Goal: Information Seeking & Learning: Check status

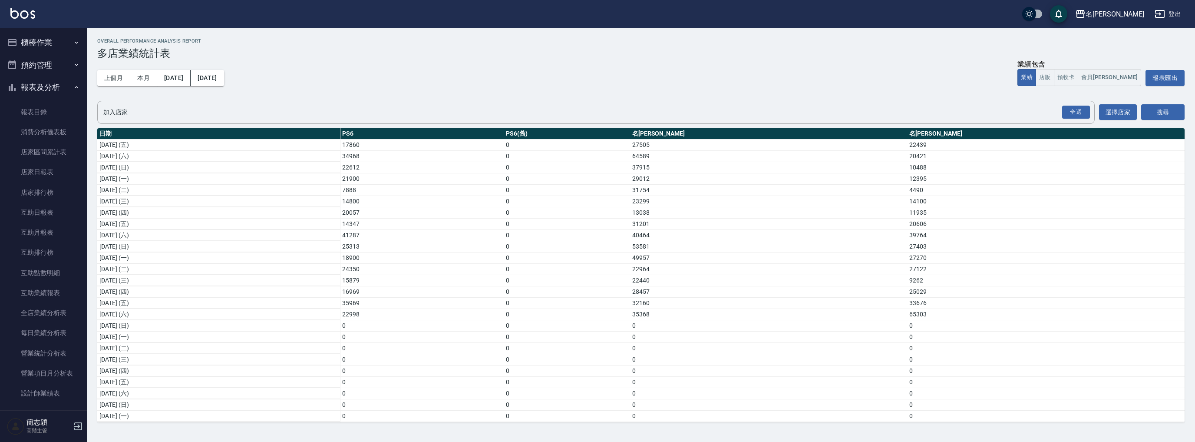
scroll to position [681, 0]
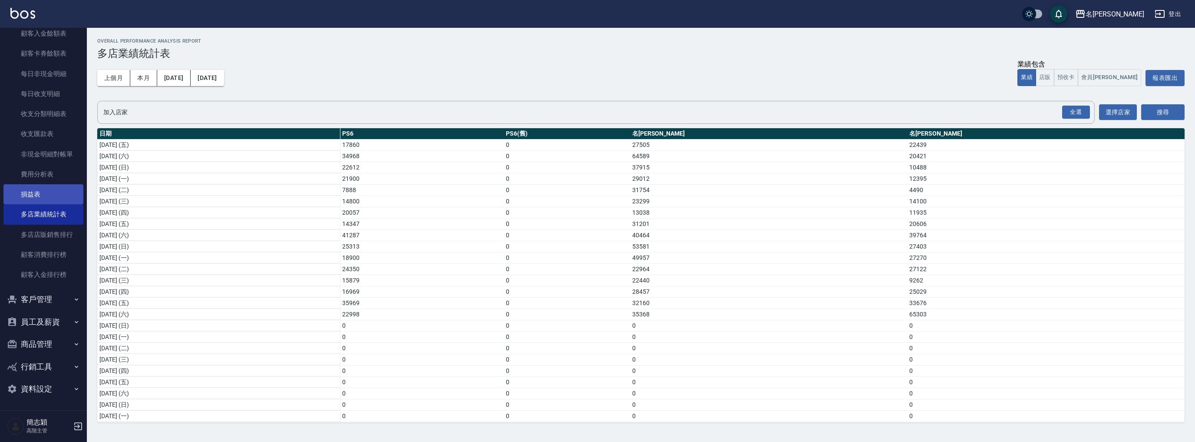
click at [26, 189] on link "損益表" at bounding box center [43, 194] width 80 height 20
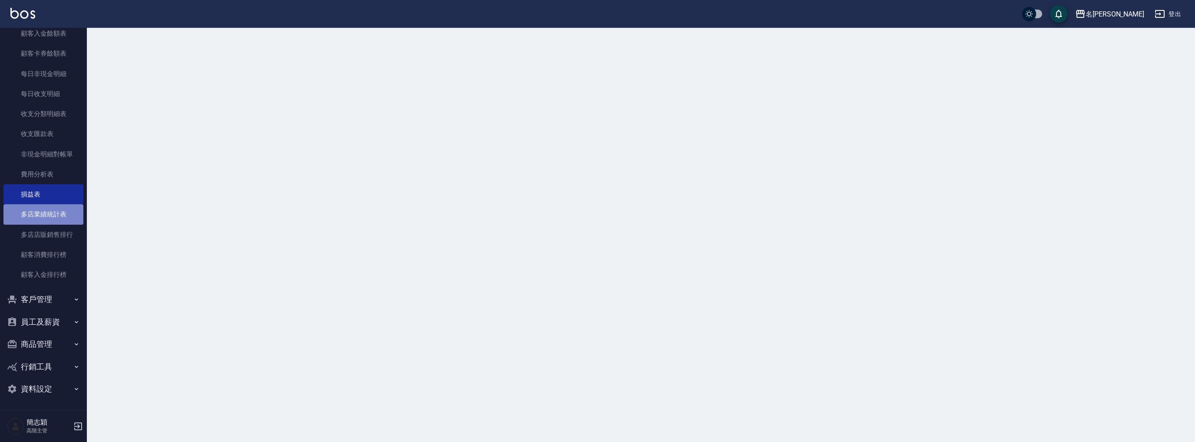
click at [48, 218] on link "多店業績統計表" at bounding box center [43, 214] width 80 height 20
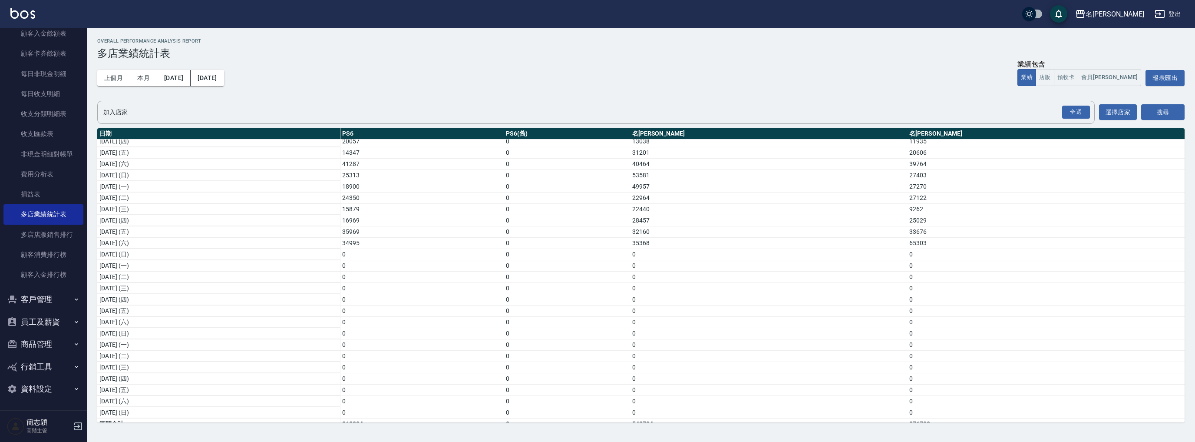
scroll to position [115, 0]
click at [1132, 18] on div "名[PERSON_NAME]" at bounding box center [1115, 14] width 59 height 11
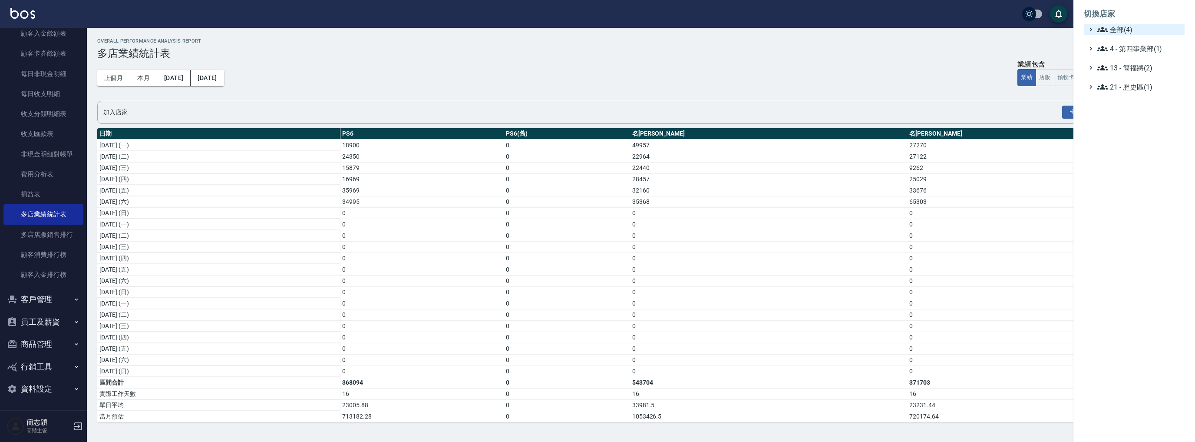
click at [1120, 27] on span "全部(4)" at bounding box center [1140, 29] width 84 height 10
click at [1116, 45] on div "PS6 PS6(舊) 名留中和 名[PERSON_NAME]" at bounding box center [1139, 62] width 92 height 55
click at [1116, 38] on span "PS6" at bounding box center [1138, 40] width 85 height 10
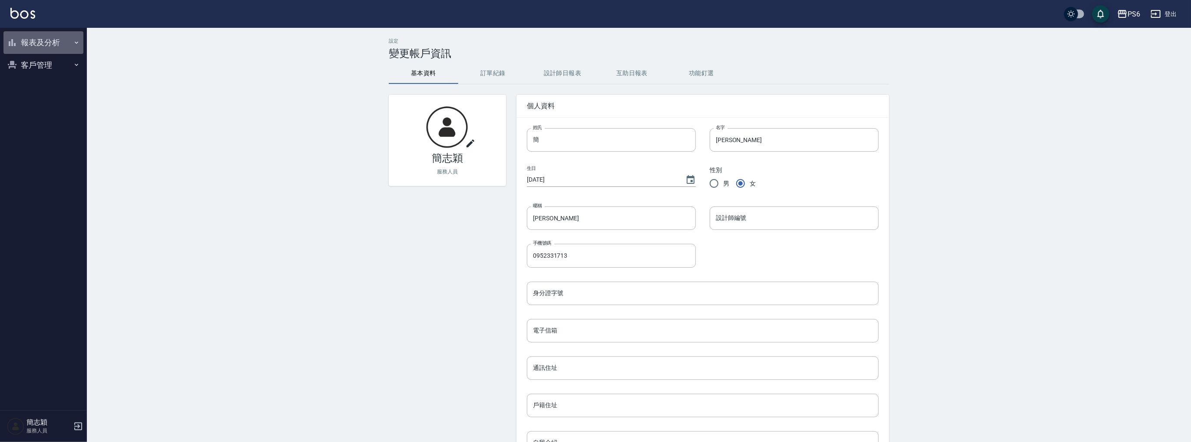
click at [54, 40] on button "報表及分析" at bounding box center [43, 42] width 80 height 23
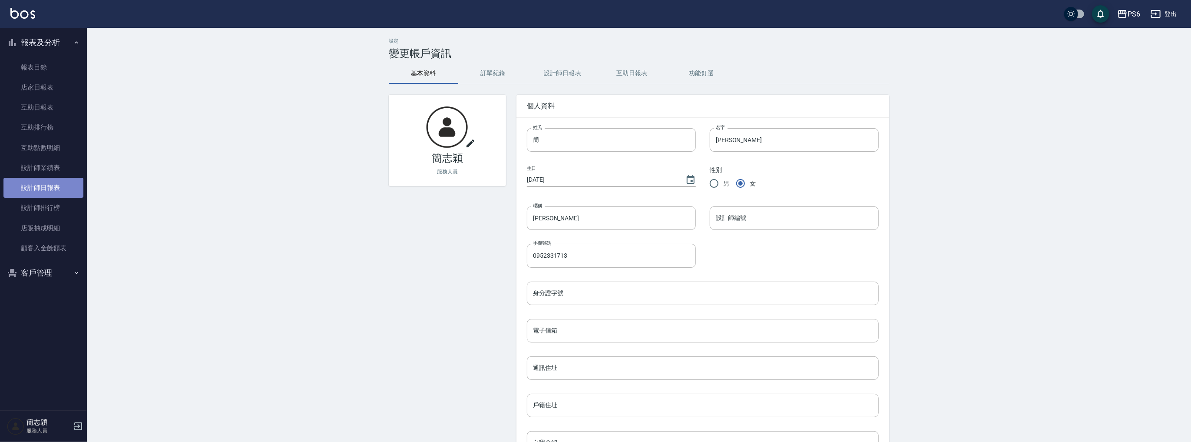
click at [63, 193] on link "設計師日報表" at bounding box center [43, 188] width 80 height 20
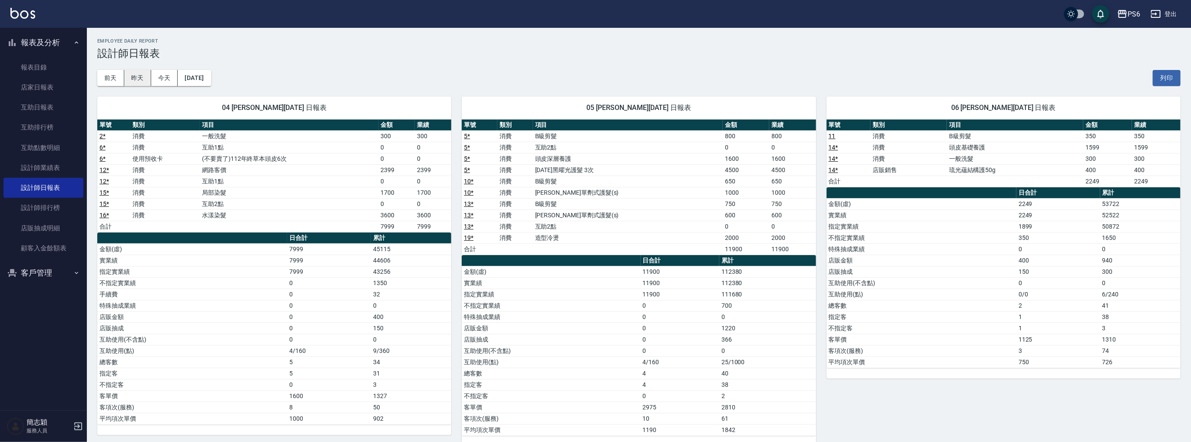
click at [129, 80] on button "昨天" at bounding box center [137, 78] width 27 height 16
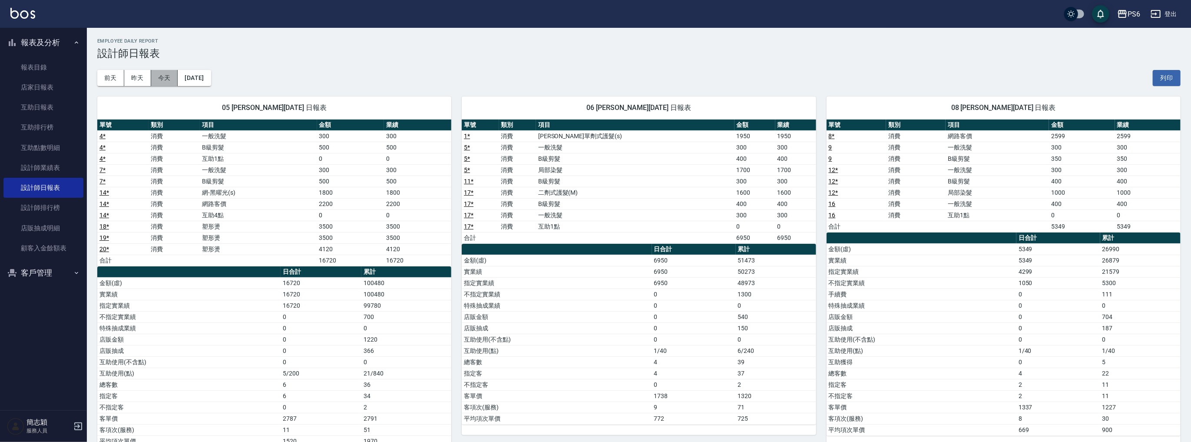
click at [157, 75] on button "今天" at bounding box center [164, 78] width 27 height 16
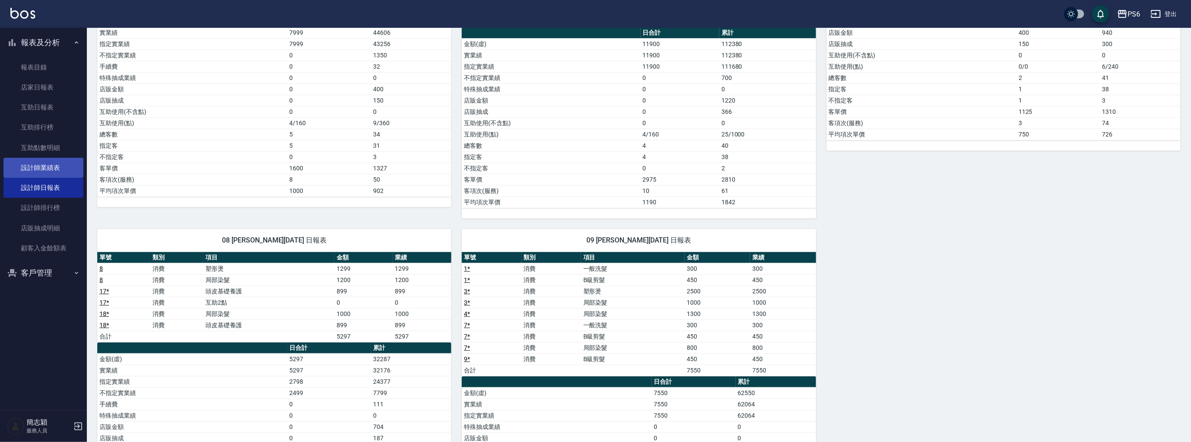
scroll to position [347, 0]
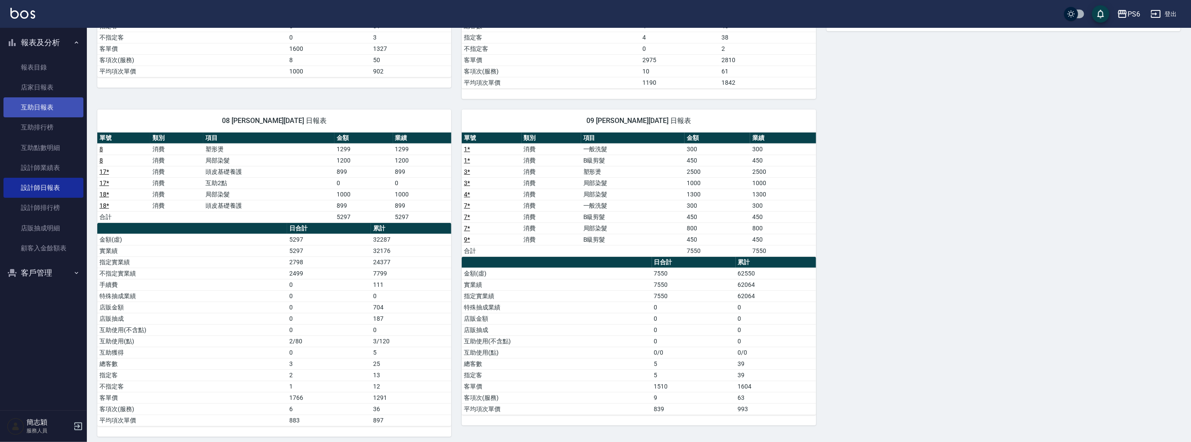
click at [40, 115] on link "互助日報表" at bounding box center [43, 107] width 80 height 20
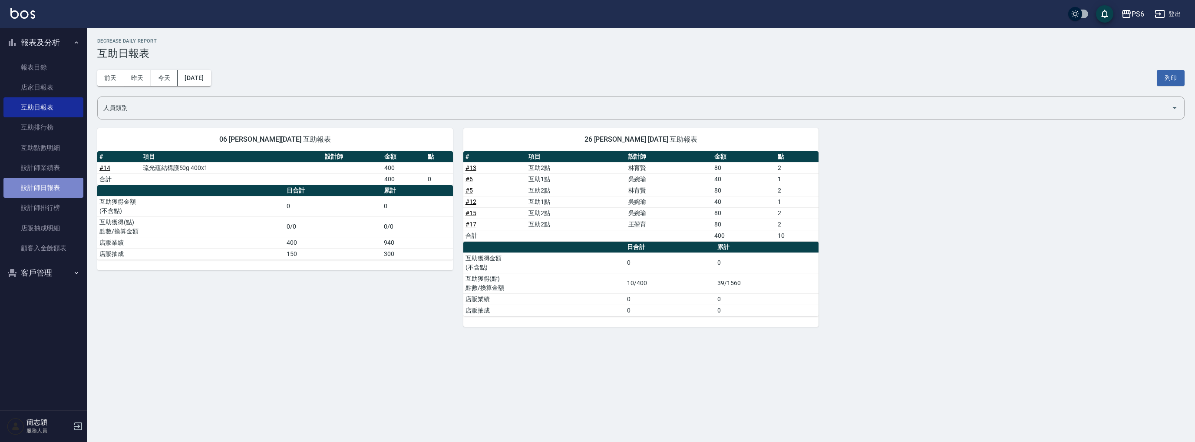
click at [55, 190] on link "設計師日報表" at bounding box center [43, 188] width 80 height 20
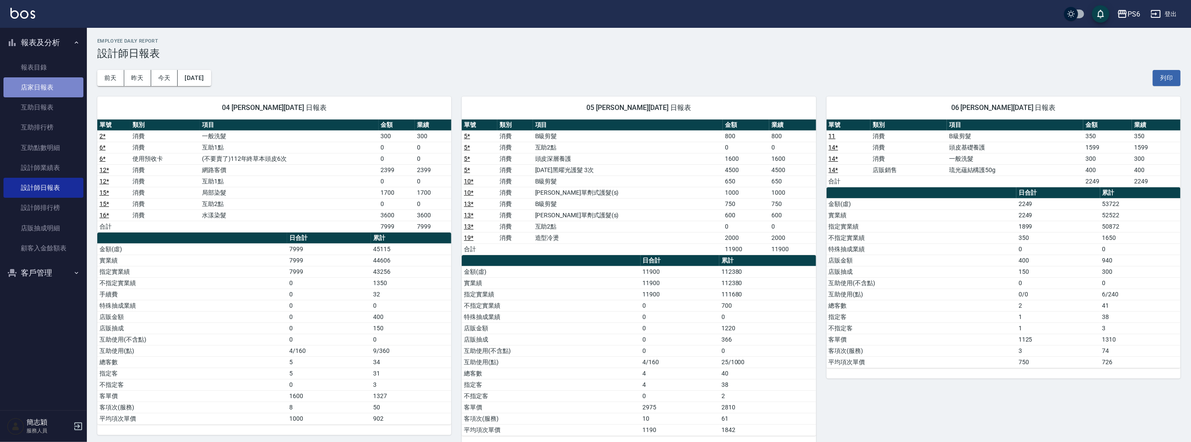
click at [49, 92] on link "店家日報表" at bounding box center [43, 87] width 80 height 20
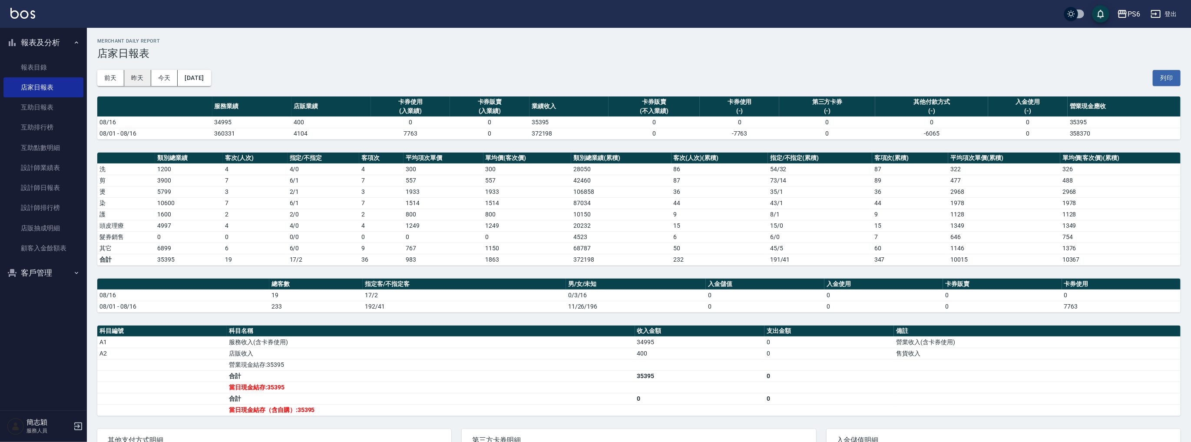
click at [132, 76] on button "昨天" at bounding box center [137, 78] width 27 height 16
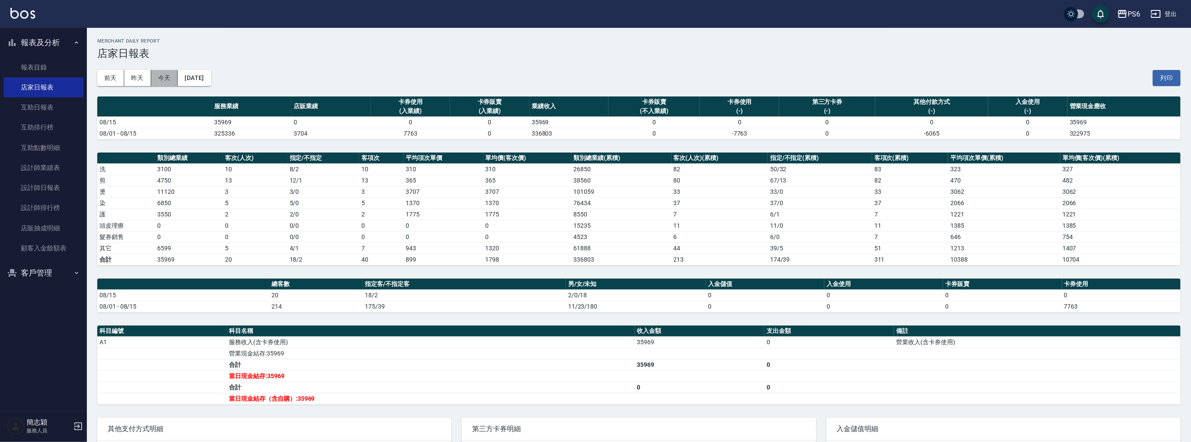
click at [162, 80] on button "今天" at bounding box center [164, 78] width 27 height 16
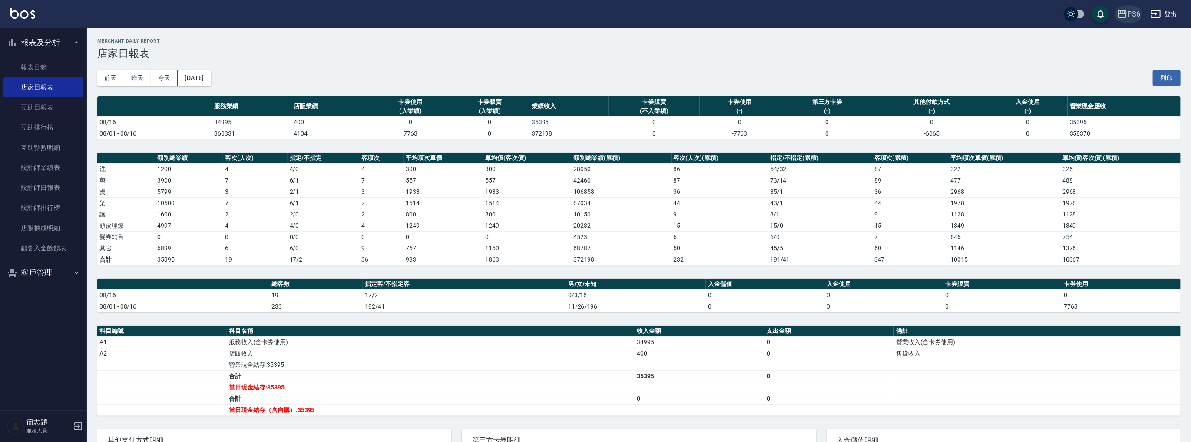
click at [1139, 12] on div "PS6" at bounding box center [1134, 14] width 13 height 11
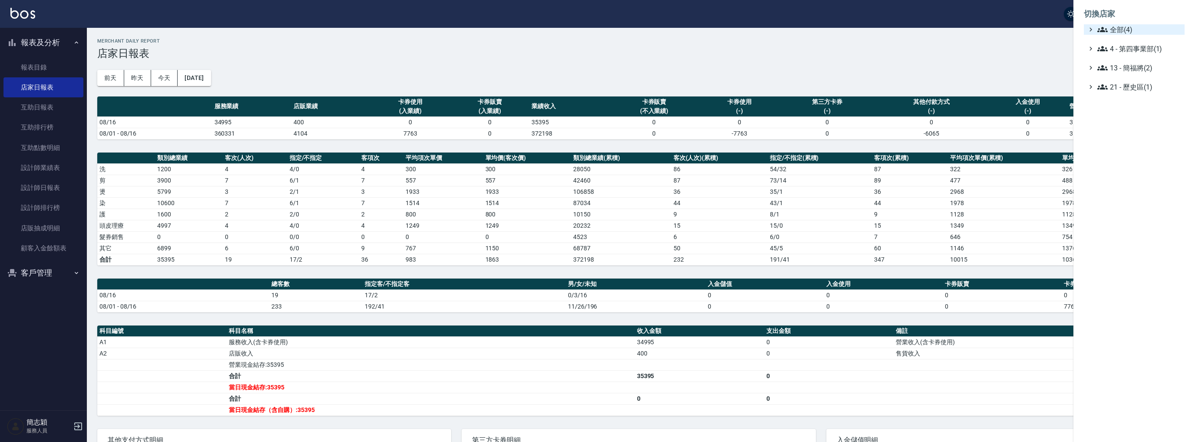
click at [1124, 28] on span "全部(4)" at bounding box center [1140, 29] width 84 height 10
click at [1124, 89] on span "名[PERSON_NAME]" at bounding box center [1138, 84] width 85 height 10
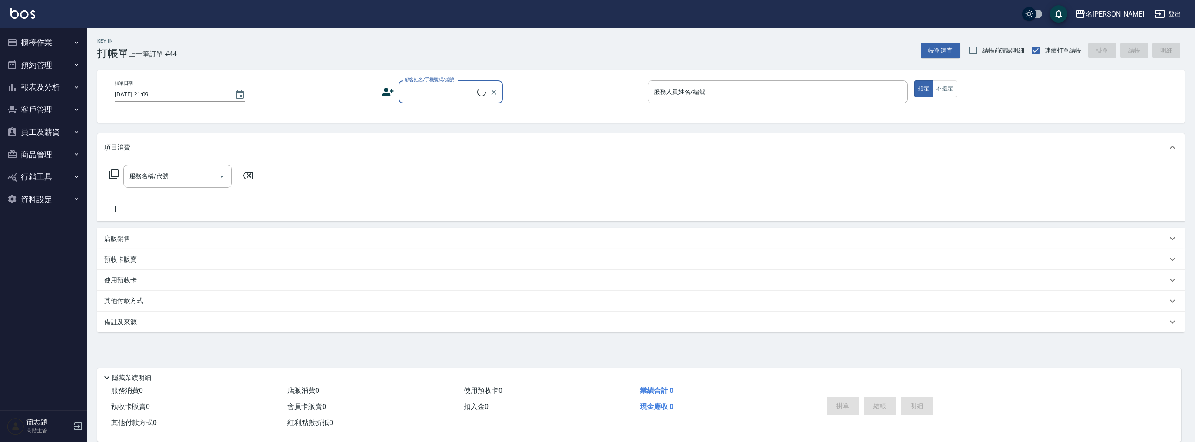
click at [49, 46] on button "櫃檯作業" at bounding box center [43, 42] width 80 height 23
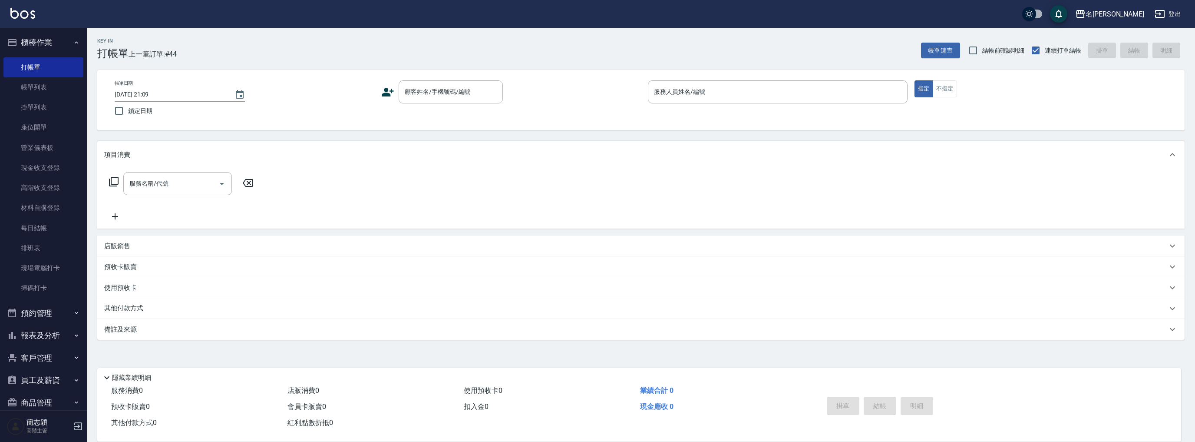
click at [49, 42] on button "櫃檯作業" at bounding box center [43, 42] width 80 height 23
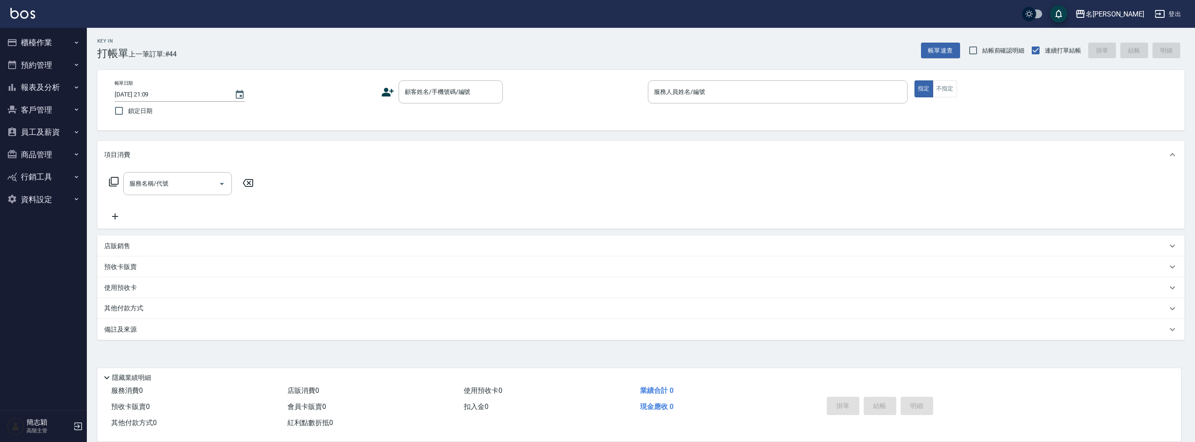
click at [55, 67] on button "預約管理" at bounding box center [43, 65] width 80 height 23
click at [56, 65] on button "預約管理" at bounding box center [43, 65] width 80 height 23
click at [59, 88] on button "報表及分析" at bounding box center [43, 87] width 80 height 23
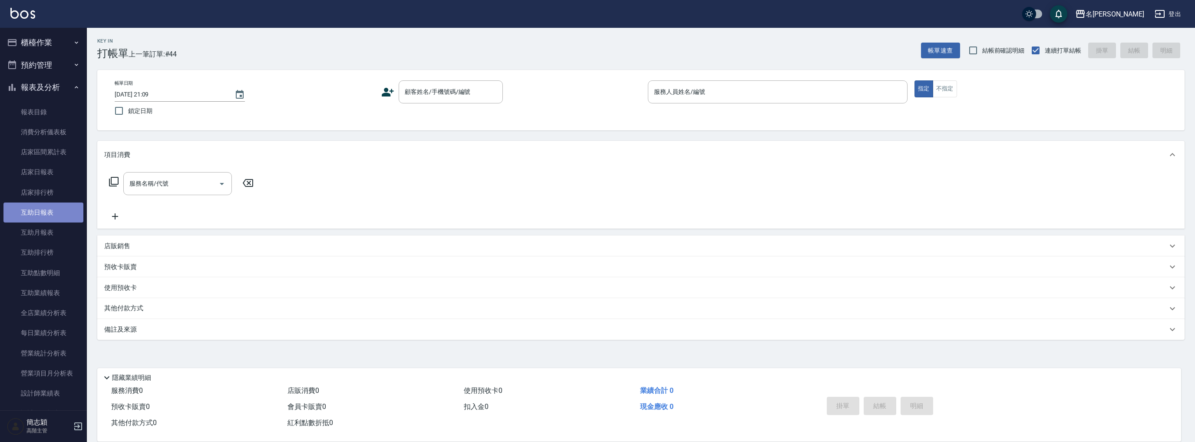
click at [56, 214] on link "互助日報表" at bounding box center [43, 212] width 80 height 20
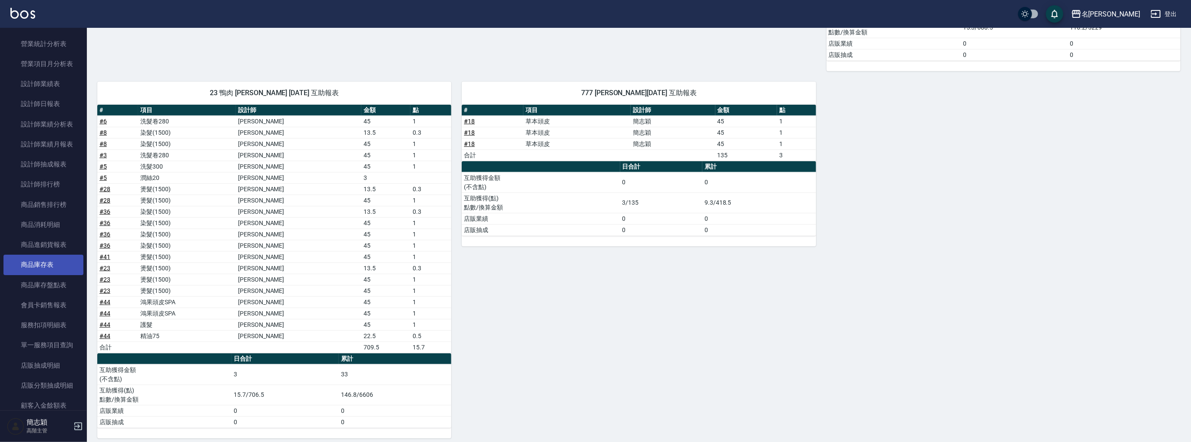
scroll to position [243, 0]
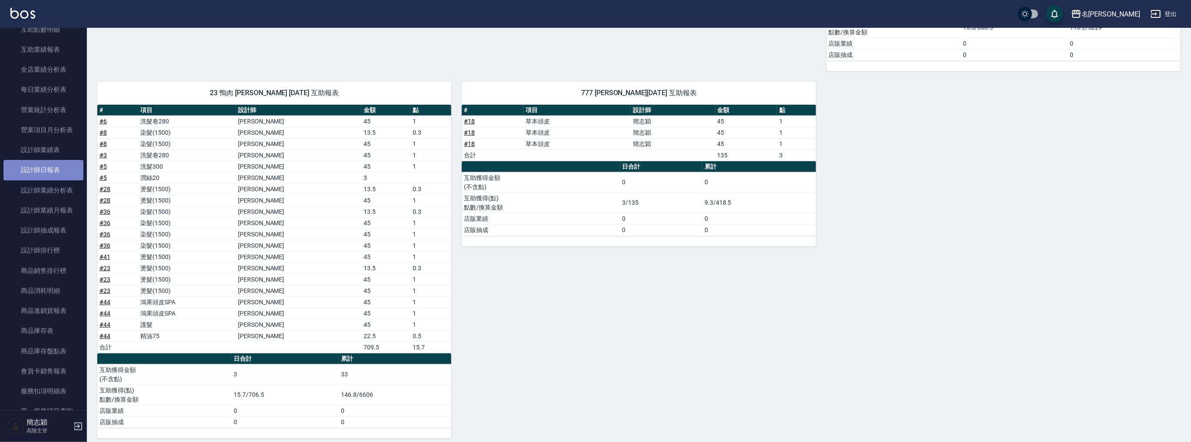
click at [58, 167] on link "設計師日報表" at bounding box center [43, 170] width 80 height 20
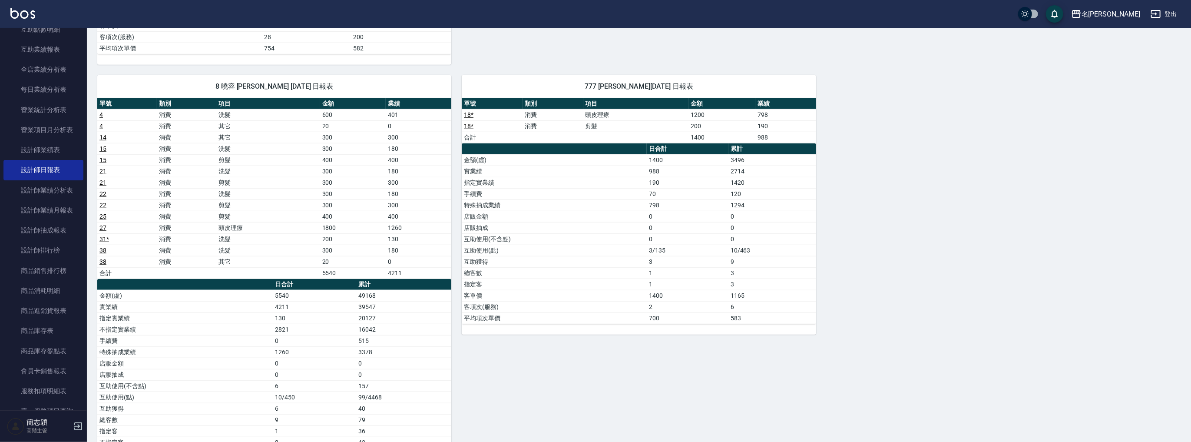
scroll to position [661, 0]
